Goal: Complete application form

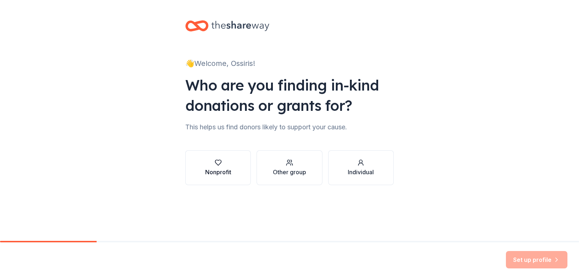
click at [211, 175] on div "Nonprofit" at bounding box center [218, 172] width 26 height 9
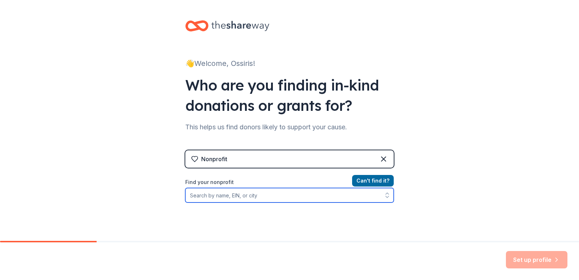
click at [257, 196] on input "Find your nonprofit" at bounding box center [289, 195] width 209 height 14
type input "[DEMOGRAPHIC_DATA] [GEOGRAPHIC_DATA][US_STATE]"
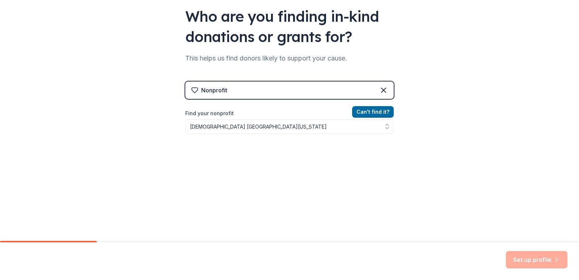
click at [375, 110] on button "Can ' t find it?" at bounding box center [373, 112] width 42 height 12
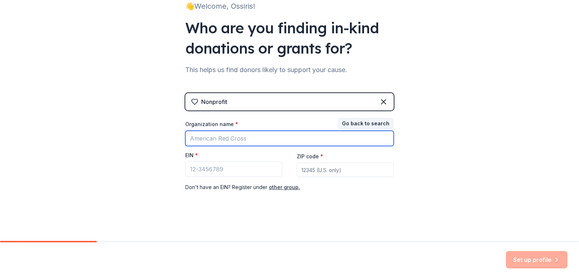
click at [217, 139] on input "Organization name *" at bounding box center [289, 138] width 209 height 15
type input "[DEMOGRAPHIC_DATA] [GEOGRAPHIC_DATA]"
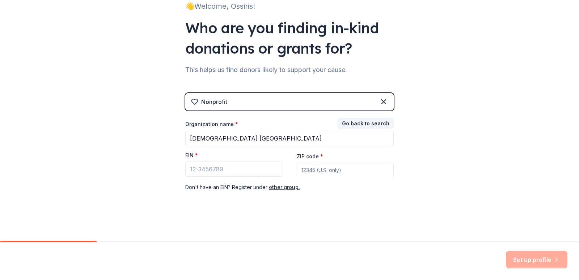
click at [313, 169] on input "ZIP code *" at bounding box center [345, 170] width 97 height 14
type input "32606"
click at [239, 171] on input "EIN *" at bounding box center [233, 169] width 97 height 15
type input "8"
